Goal: Transaction & Acquisition: Purchase product/service

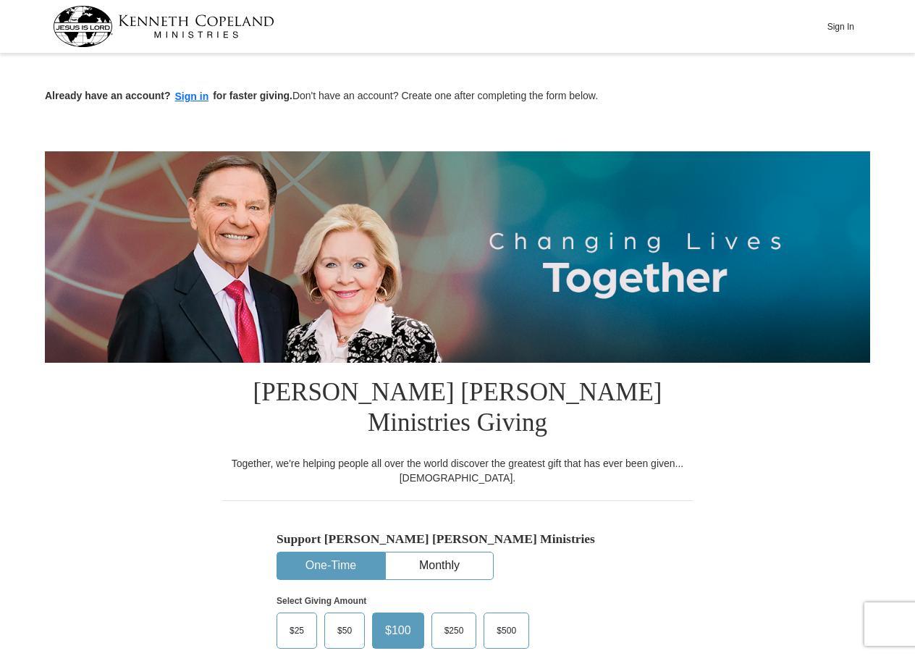
click at [300, 620] on span "$25" at bounding box center [296, 631] width 29 height 22
click at [0, 0] on input "$25" at bounding box center [0, 0] width 0 height 0
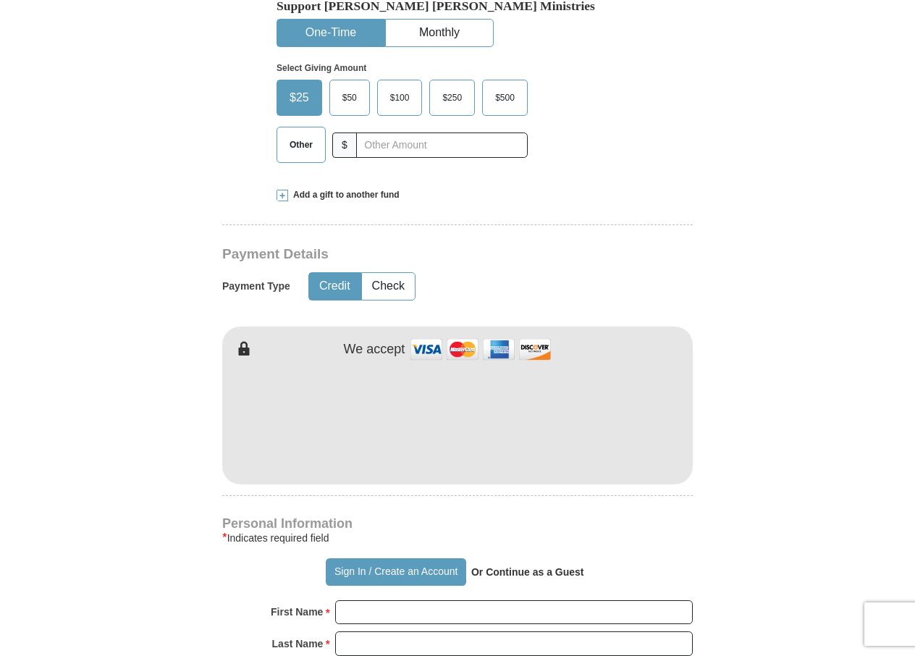
scroll to position [579, 0]
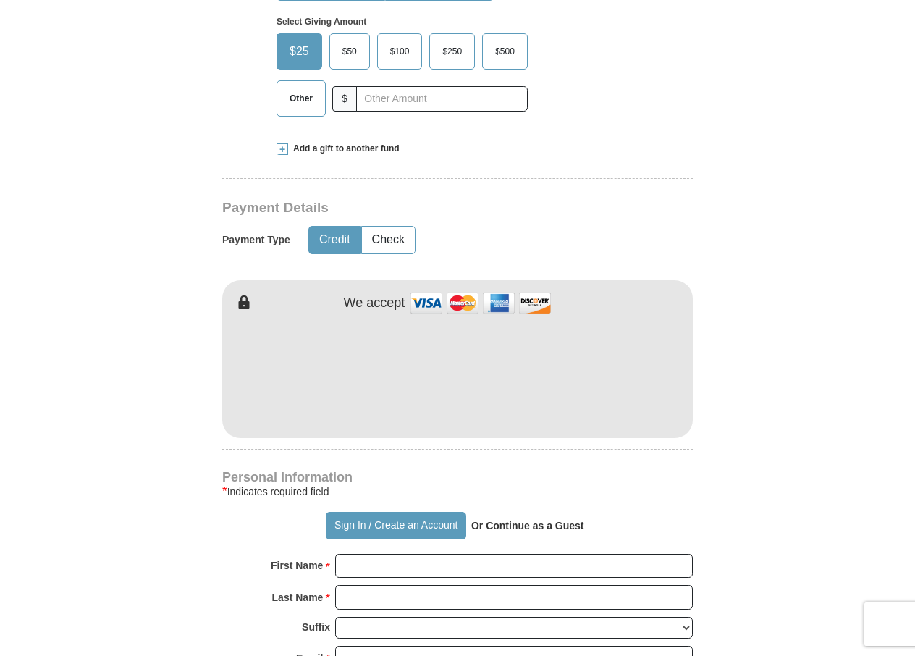
click at [495, 520] on strong "Or Continue as a Guest" at bounding box center [527, 526] width 113 height 12
click at [412, 554] on input "First Name *" at bounding box center [514, 566] width 358 height 25
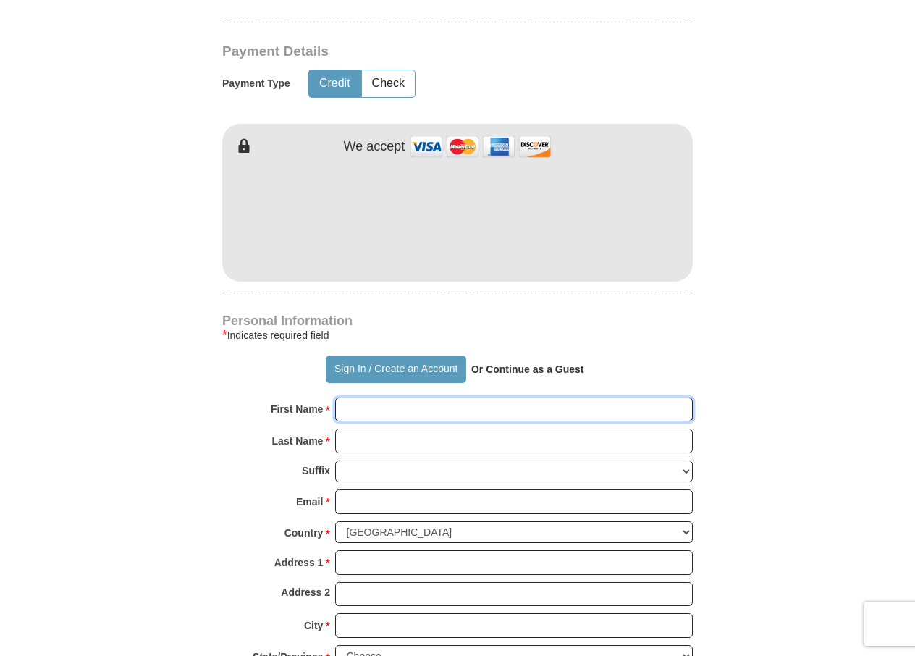
scroll to position [796, 0]
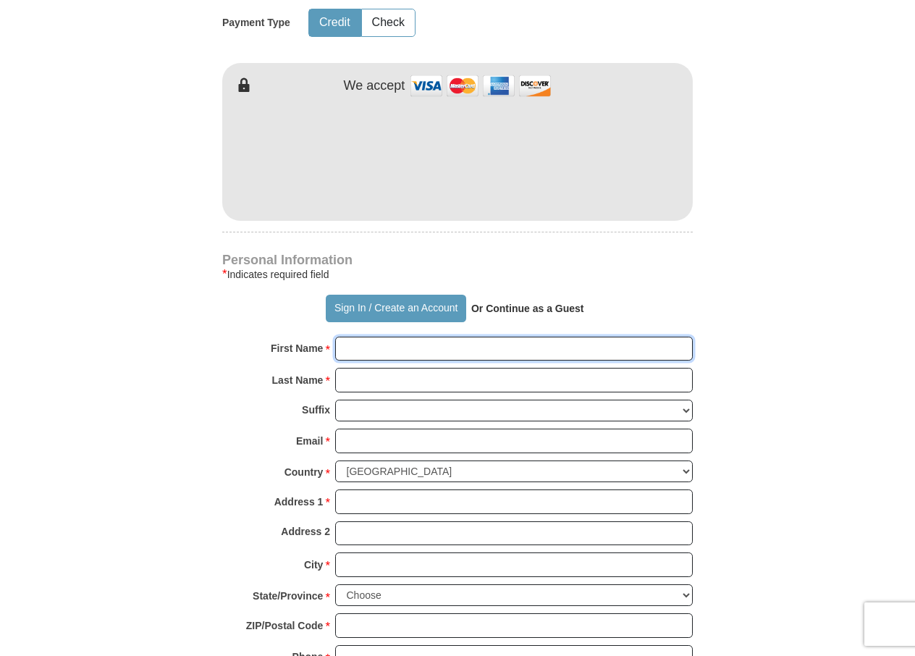
click at [359, 337] on input "First Name *" at bounding box center [514, 349] width 358 height 25
type input "[PERSON_NAME]"
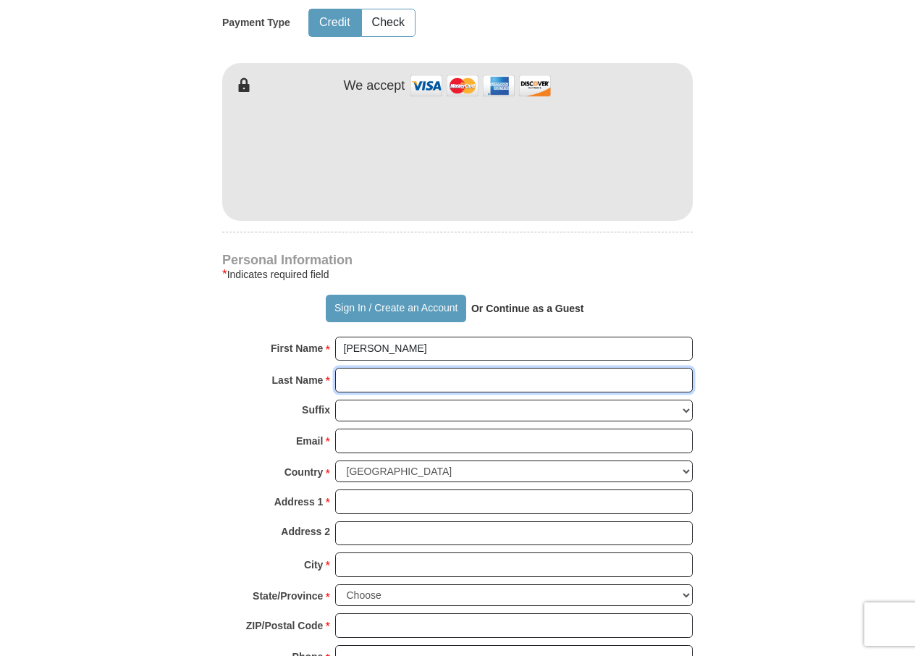
type input "Grace"
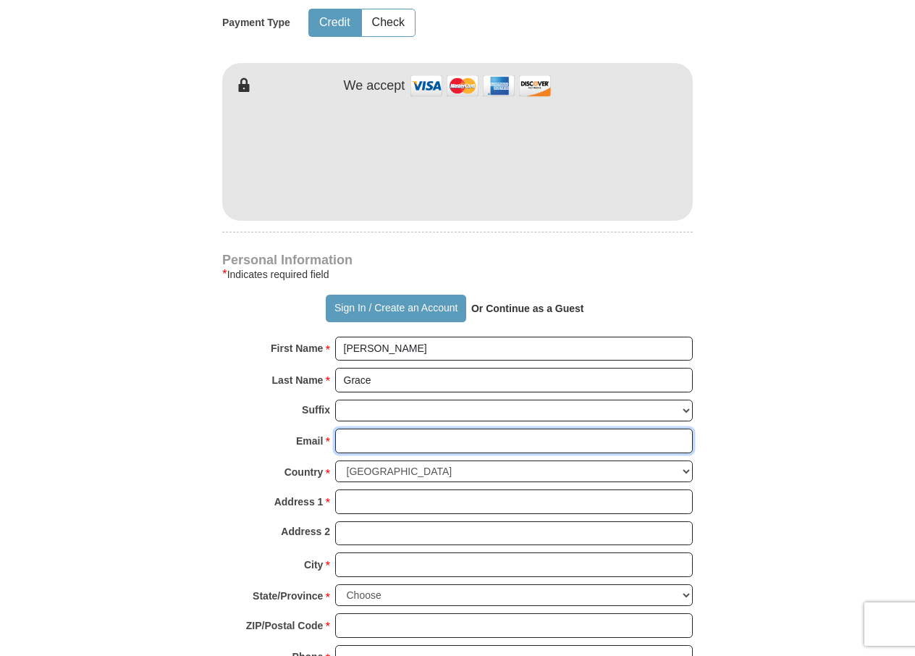
type input "[EMAIL_ADDRESS][DOMAIN_NAME]"
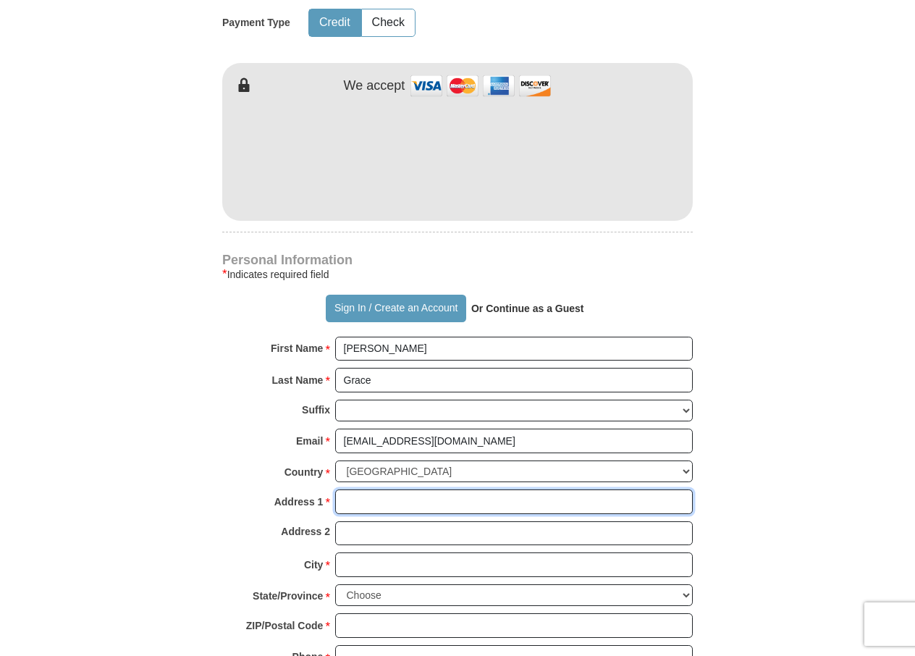
type input "[STREET_ADDRESS]"
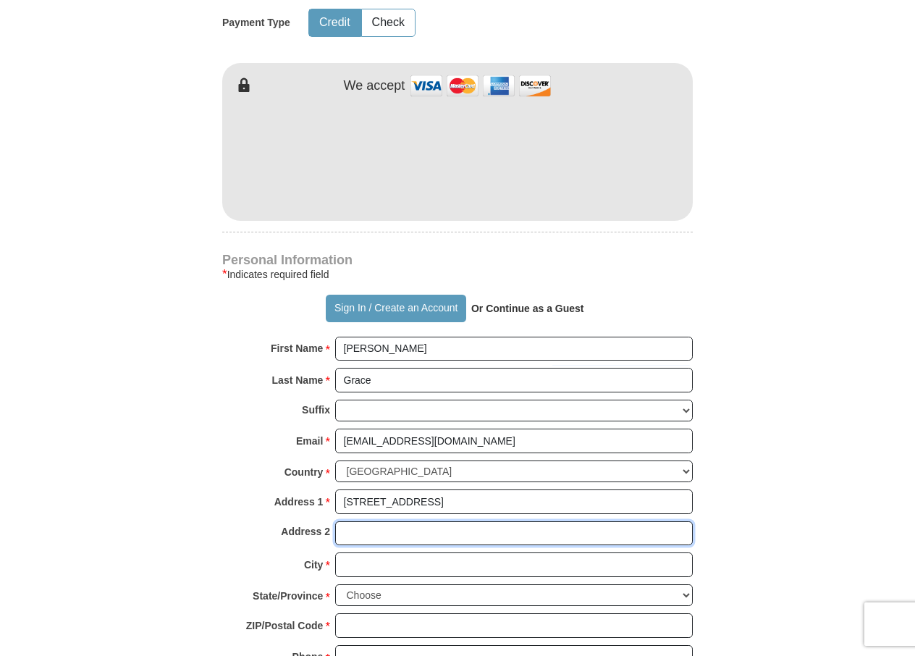
type input "[STREET_ADDRESS]"
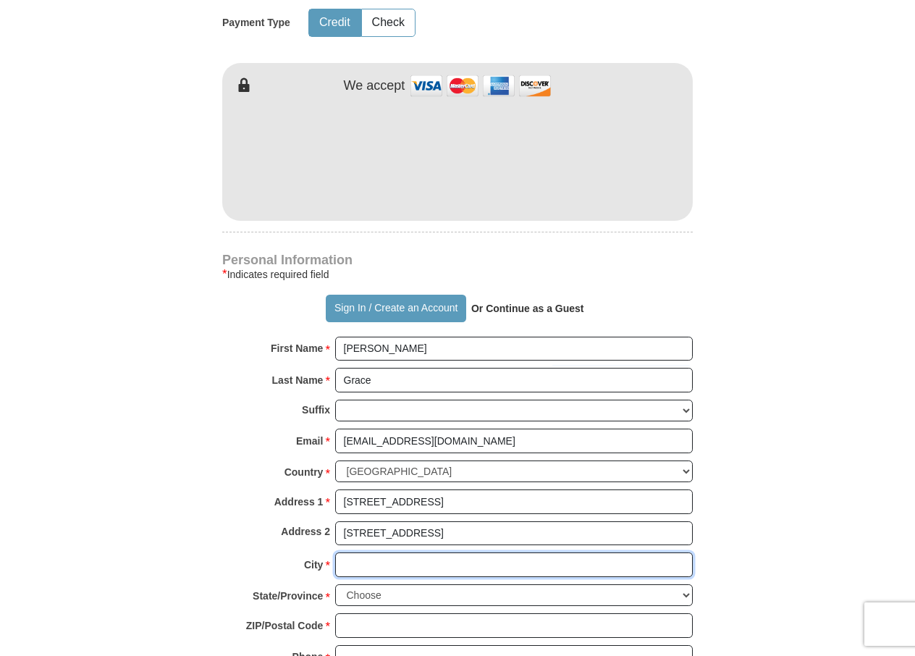
type input "SAINT [PERSON_NAME]"
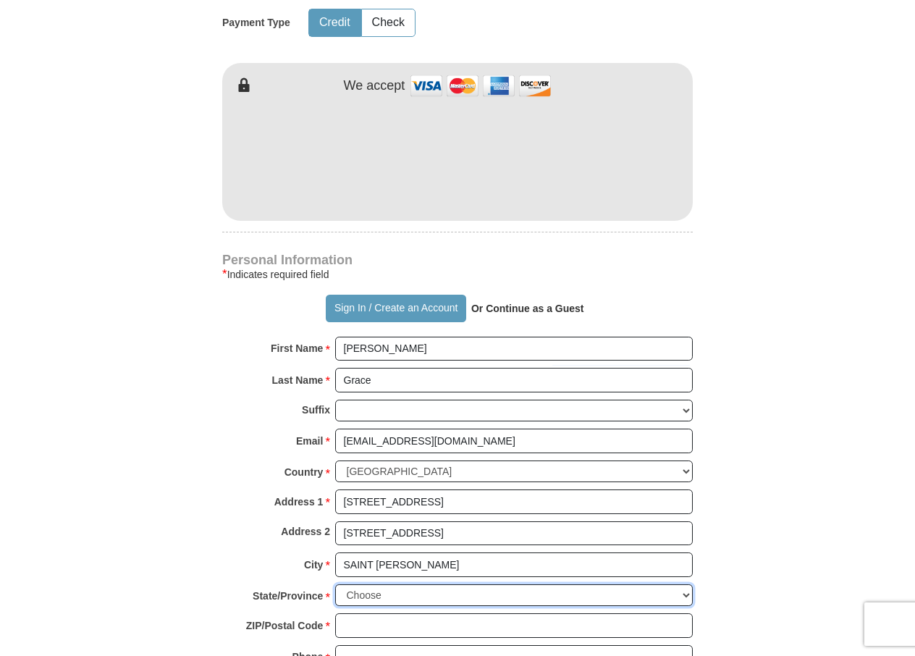
select select "MN"
type input "55110"
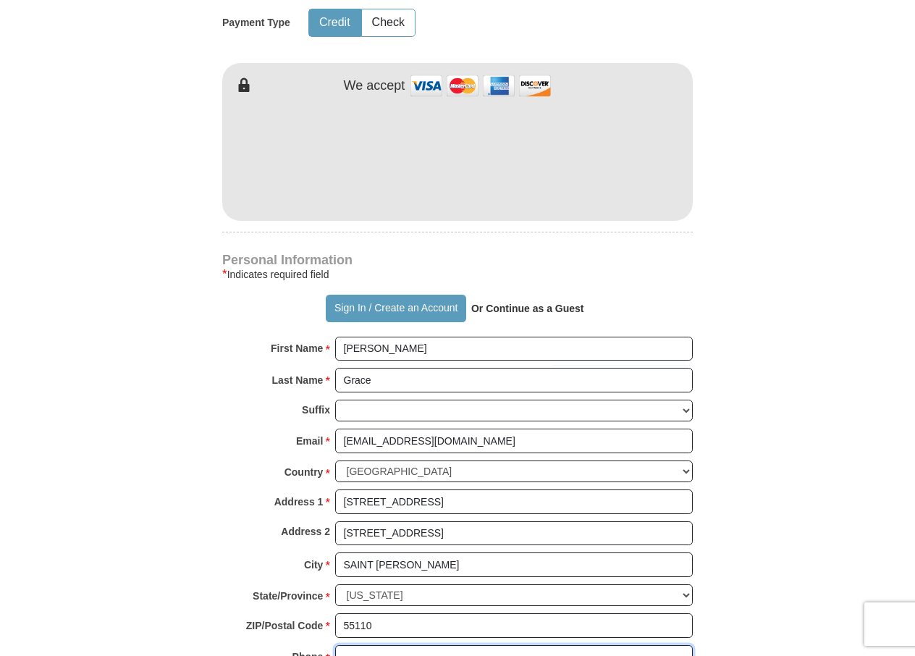
type input "6512065310"
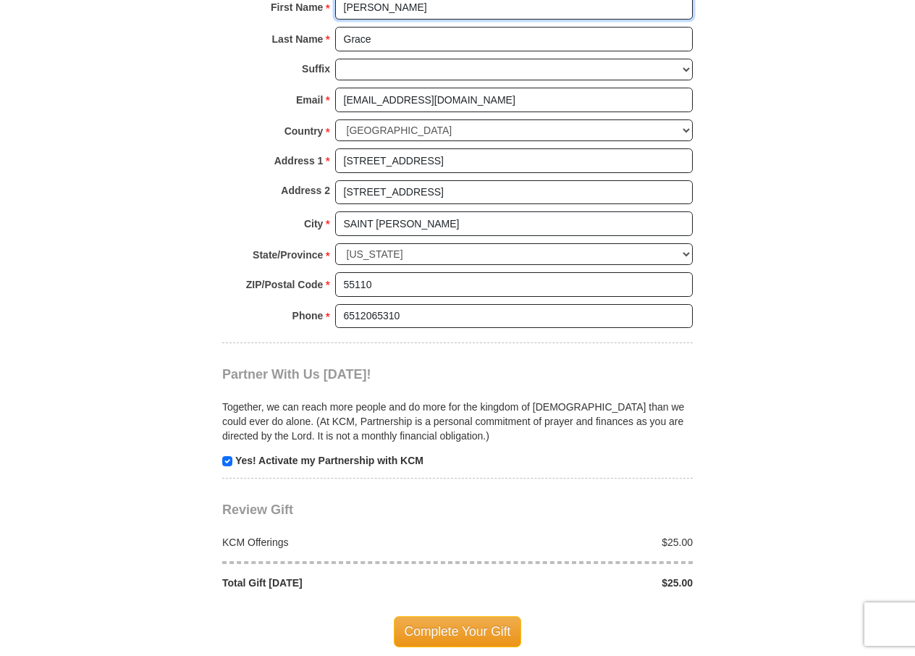
scroll to position [1158, 0]
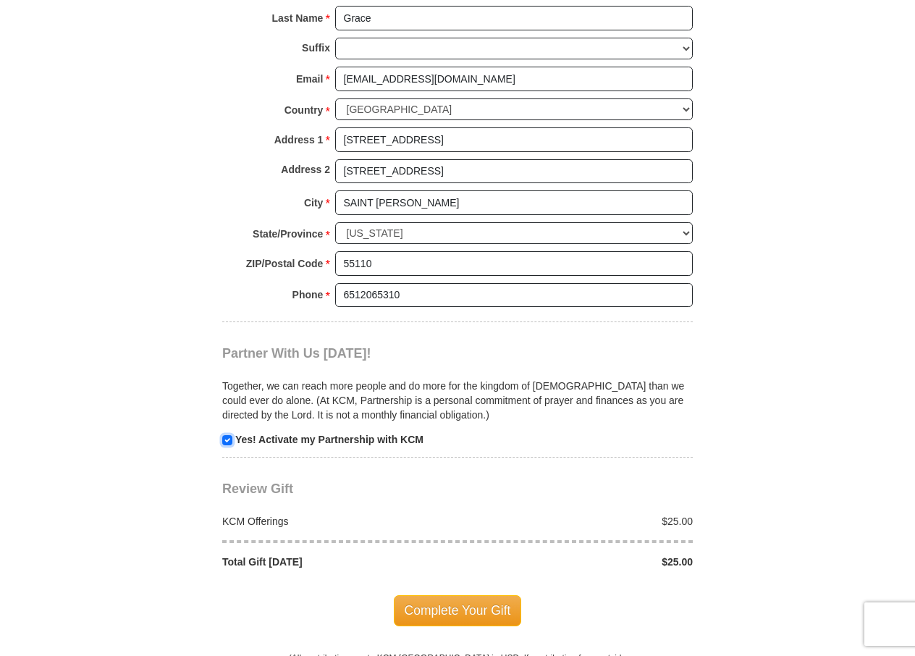
click at [223, 435] on input "checkbox" at bounding box center [227, 440] width 10 height 10
checkbox input "false"
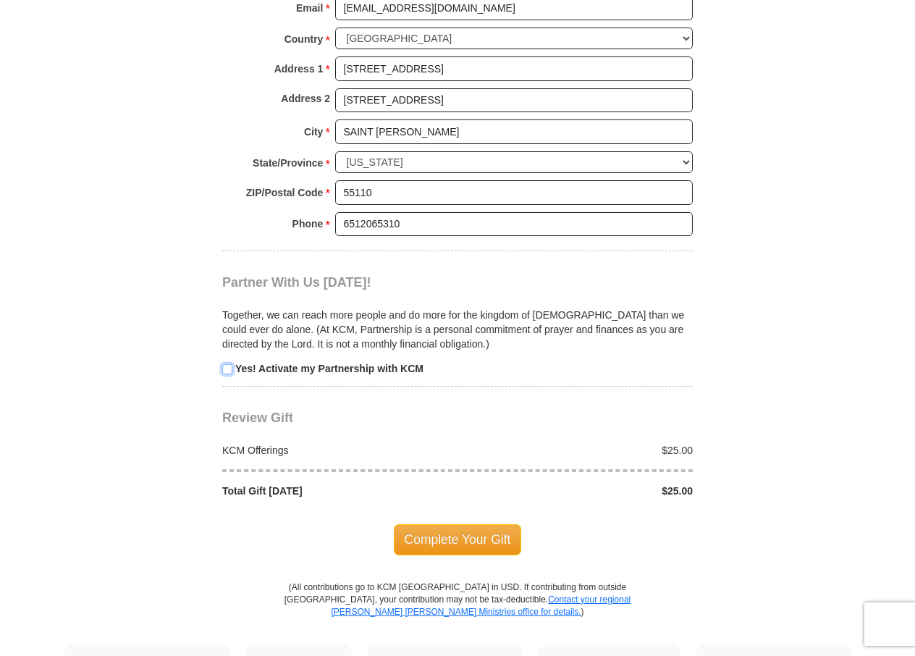
scroll to position [1231, 0]
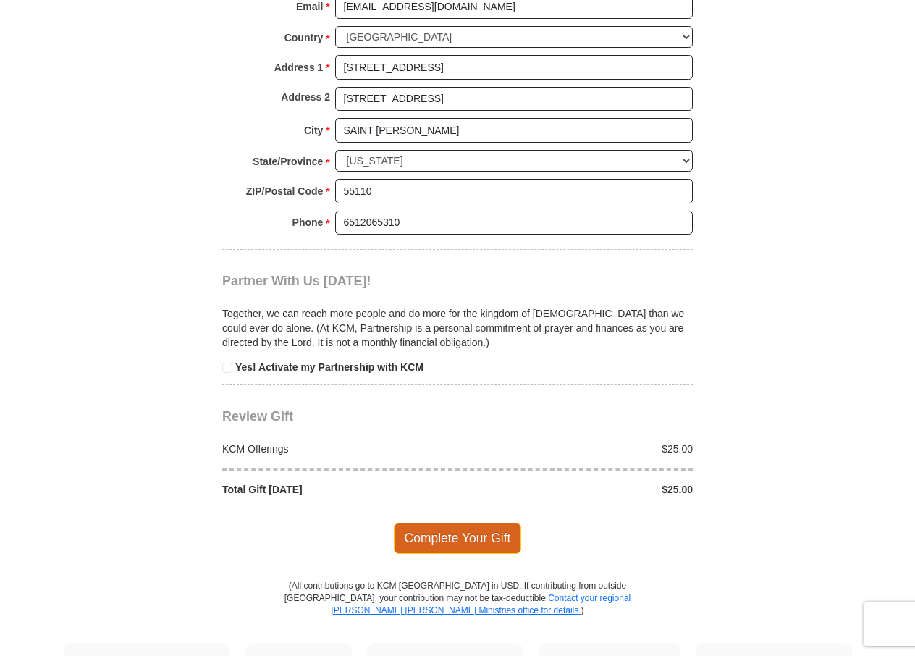
click at [455, 523] on span "Complete Your Gift" at bounding box center [458, 538] width 128 height 30
